Goal: Information Seeking & Learning: Learn about a topic

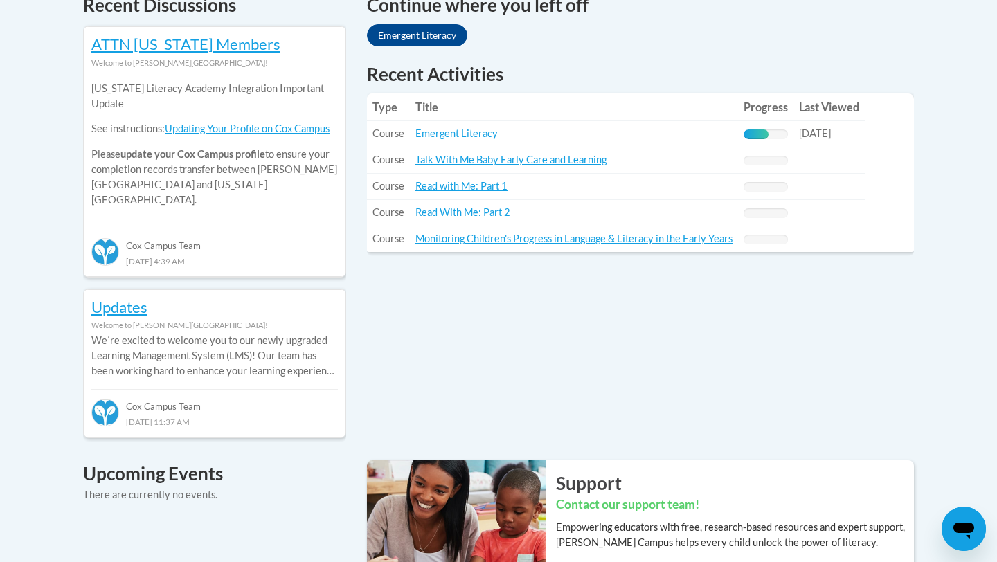
scroll to position [620, 0]
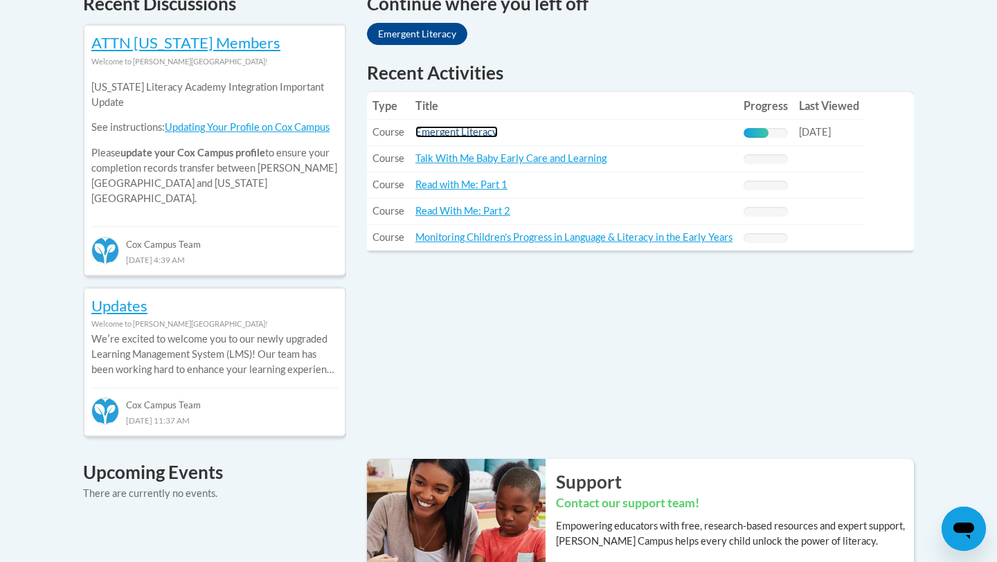
click at [465, 132] on link "Emergent Literacy" at bounding box center [456, 132] width 82 height 12
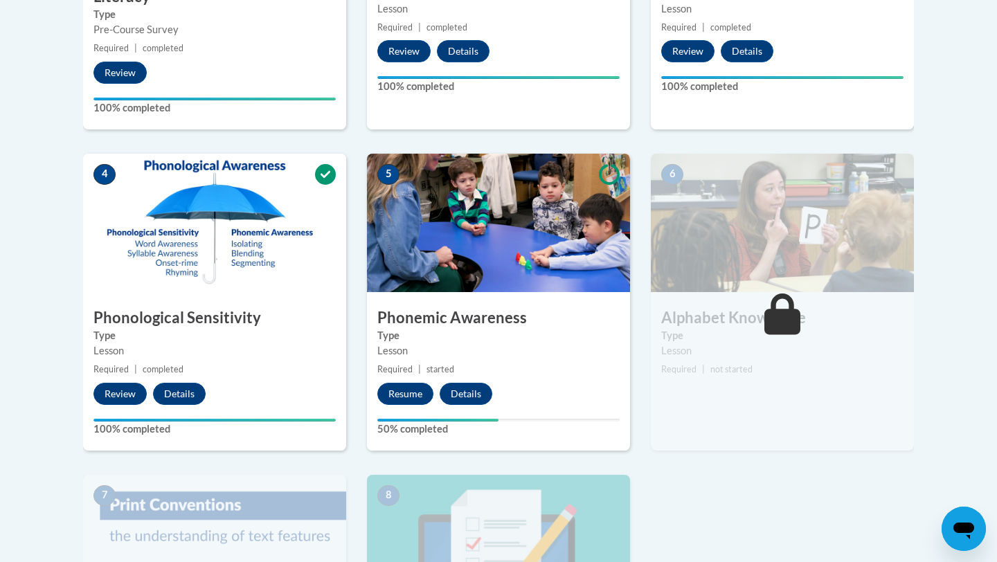
scroll to position [655, 0]
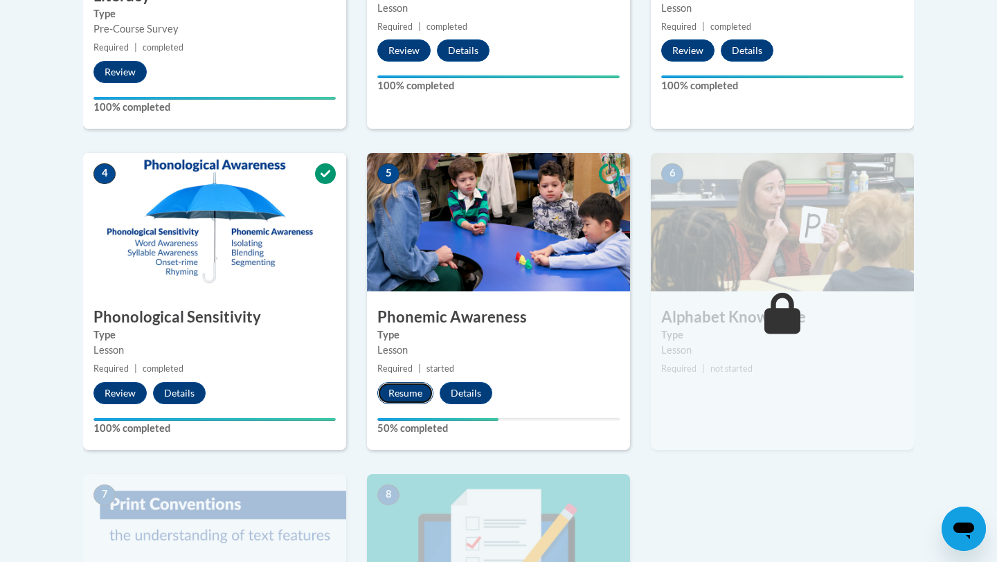
click at [402, 395] on button "Resume" at bounding box center [405, 393] width 56 height 22
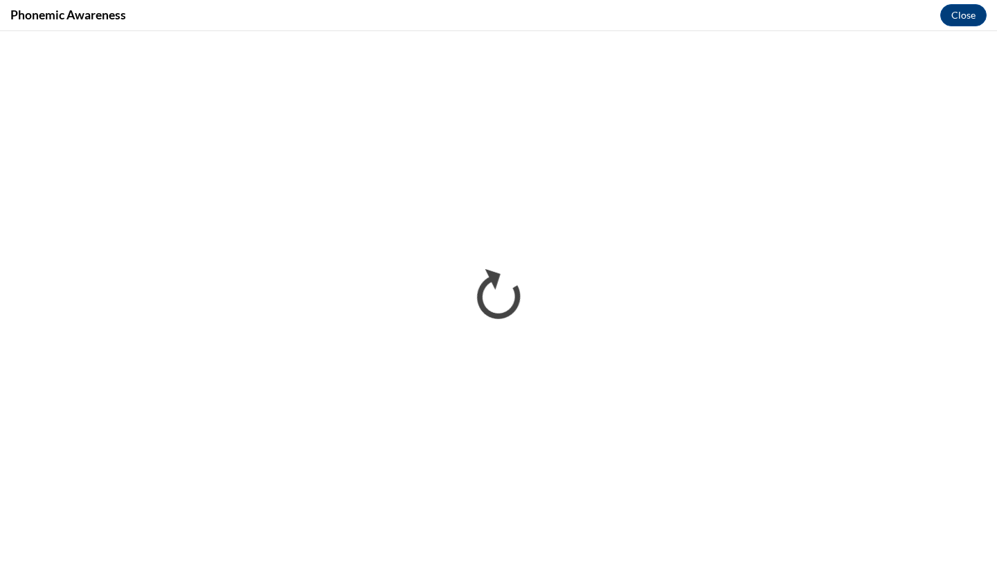
scroll to position [0, 0]
